Goal: Transaction & Acquisition: Purchase product/service

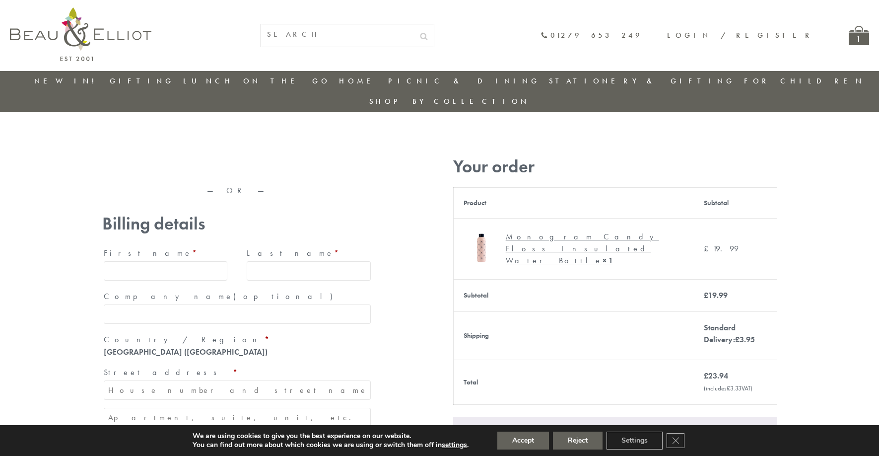
type input "[EMAIL_ADDRESS][DOMAIN_NAME]"
type input "Maria"
type input "Williams"
type input "23, Scottsdale, Happytown"
type input "München"
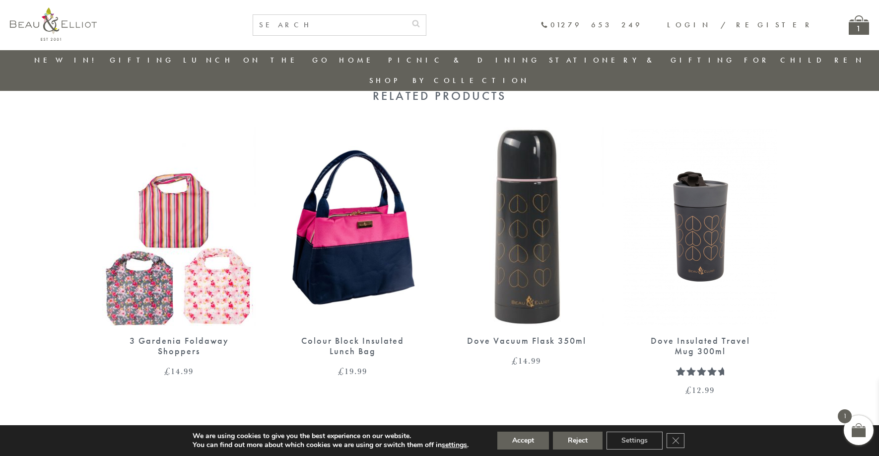
scroll to position [841, 0]
